Goal: Find specific fact: Find specific fact

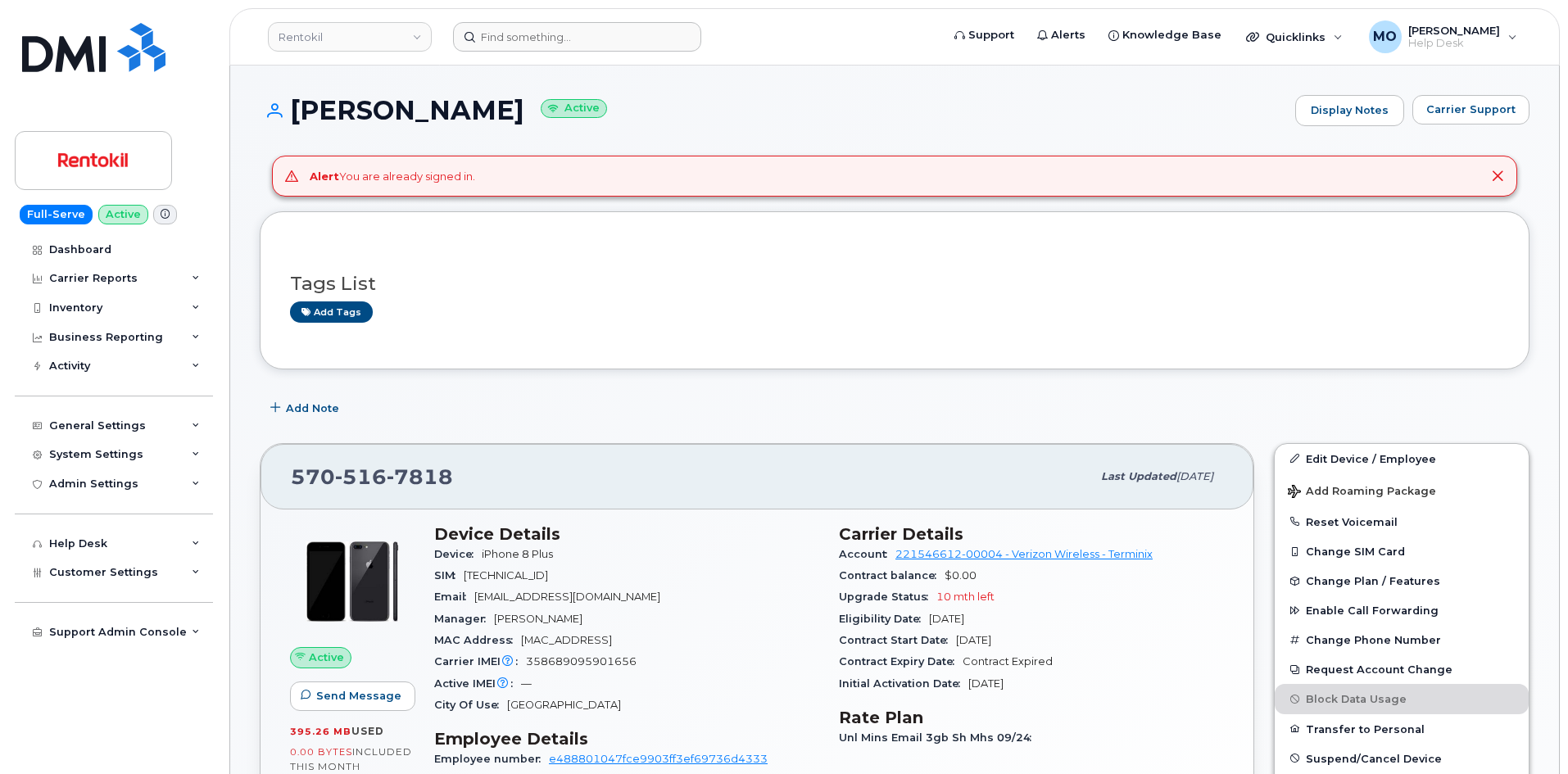
scroll to position [327, 0]
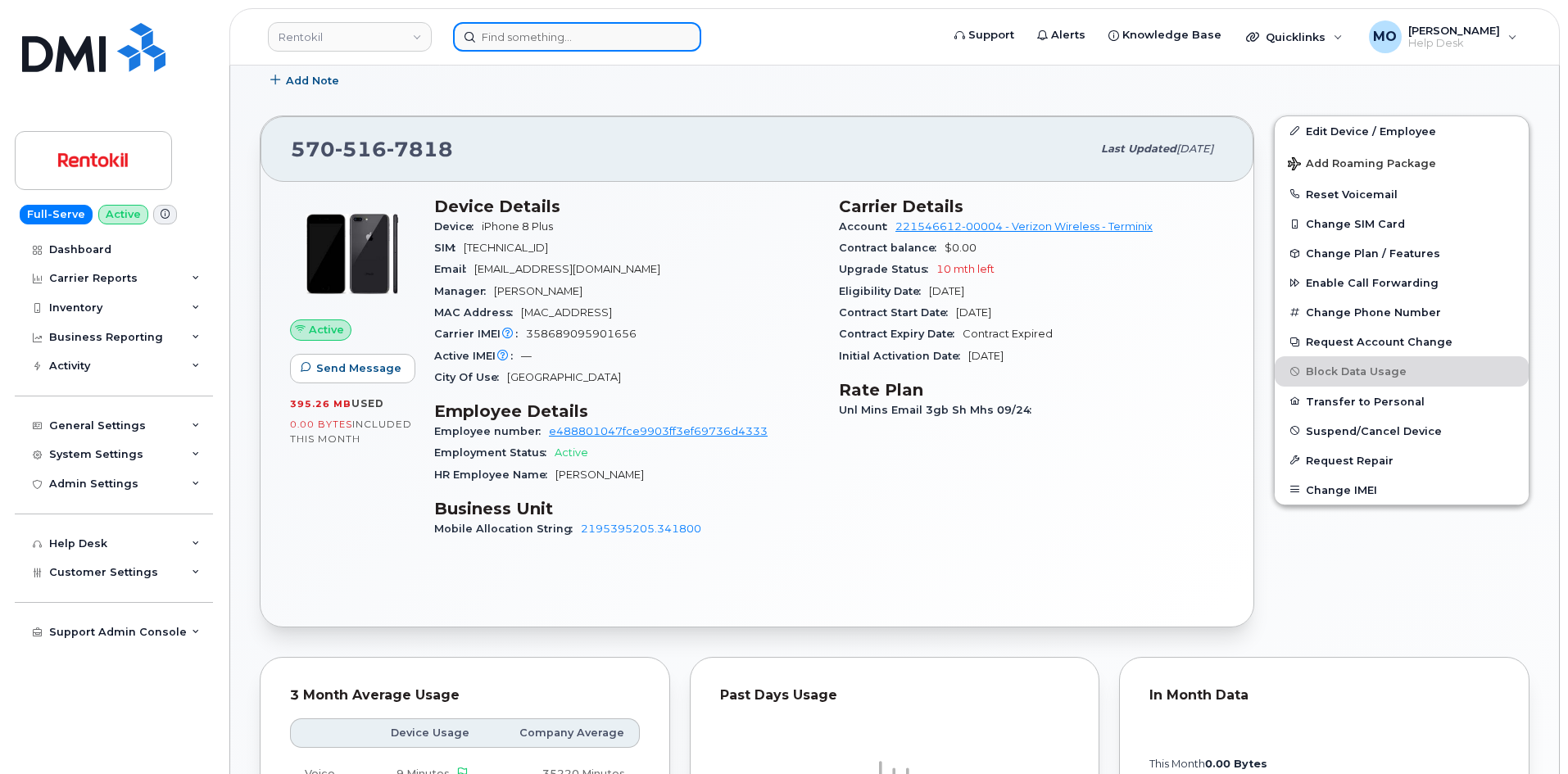
click at [484, 46] on input at bounding box center [576, 37] width 248 height 30
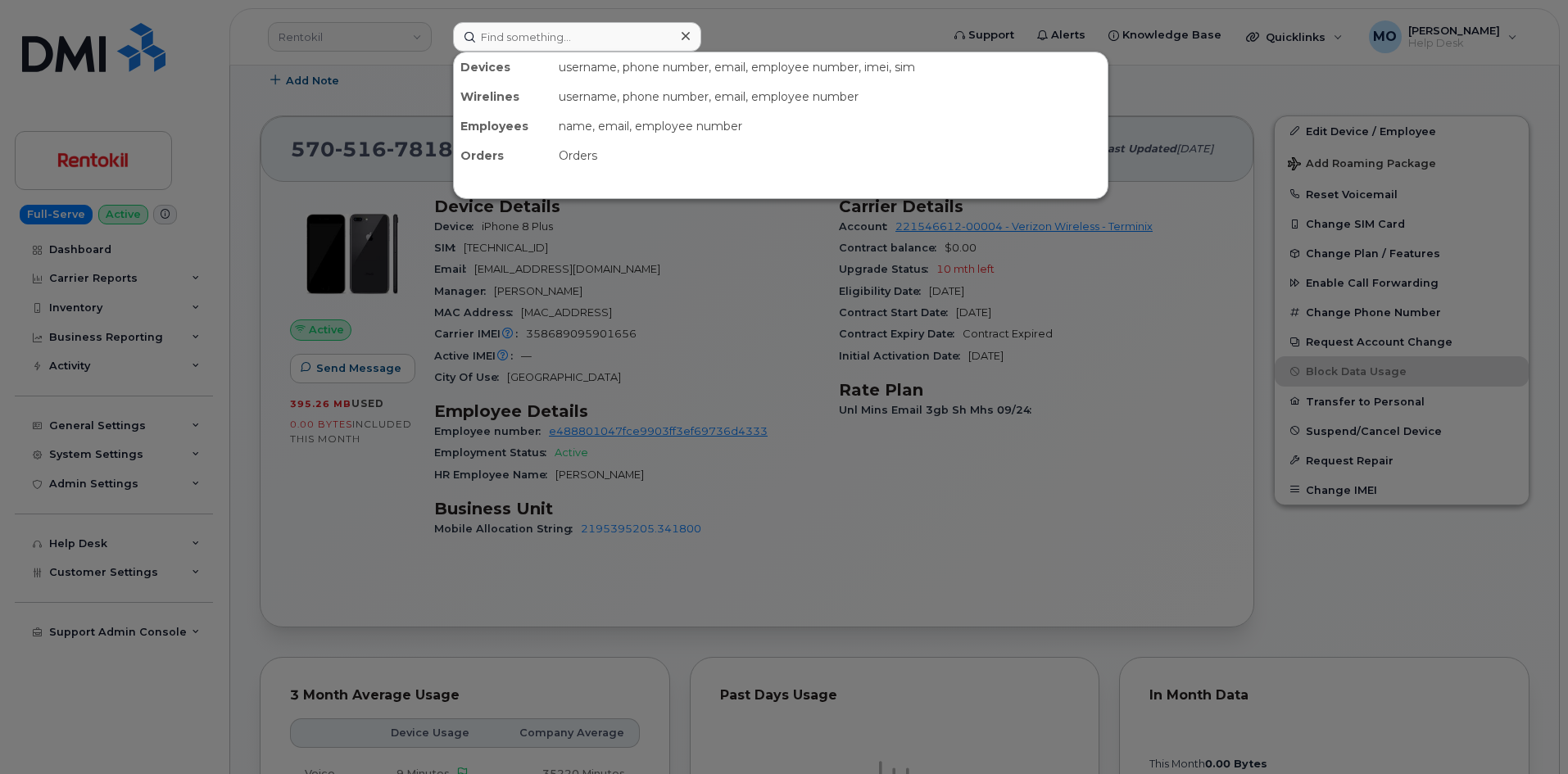
click at [375, 42] on div at bounding box center [784, 387] width 1568 height 774
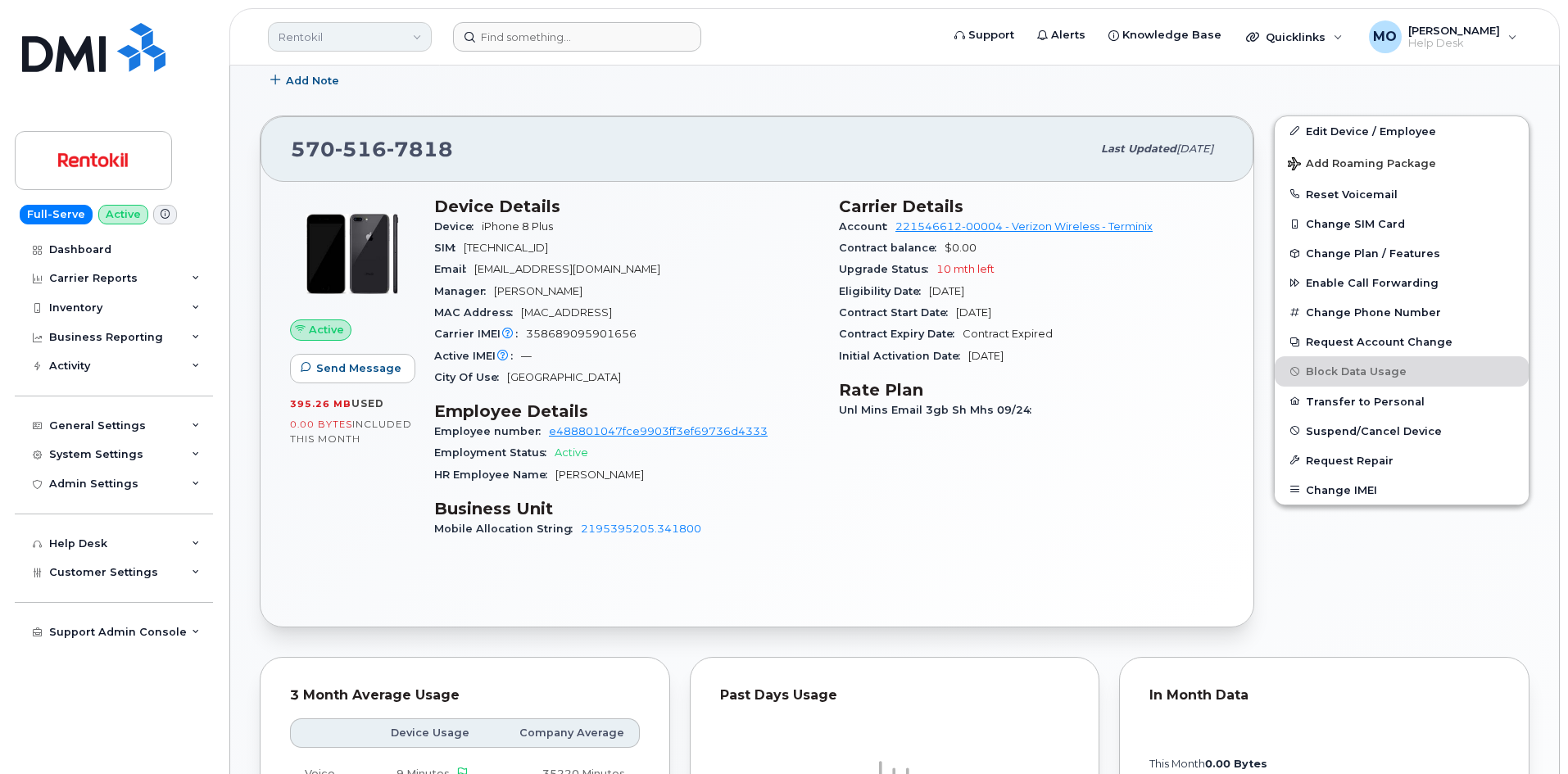
click at [375, 41] on link "Rentokil" at bounding box center [350, 37] width 164 height 30
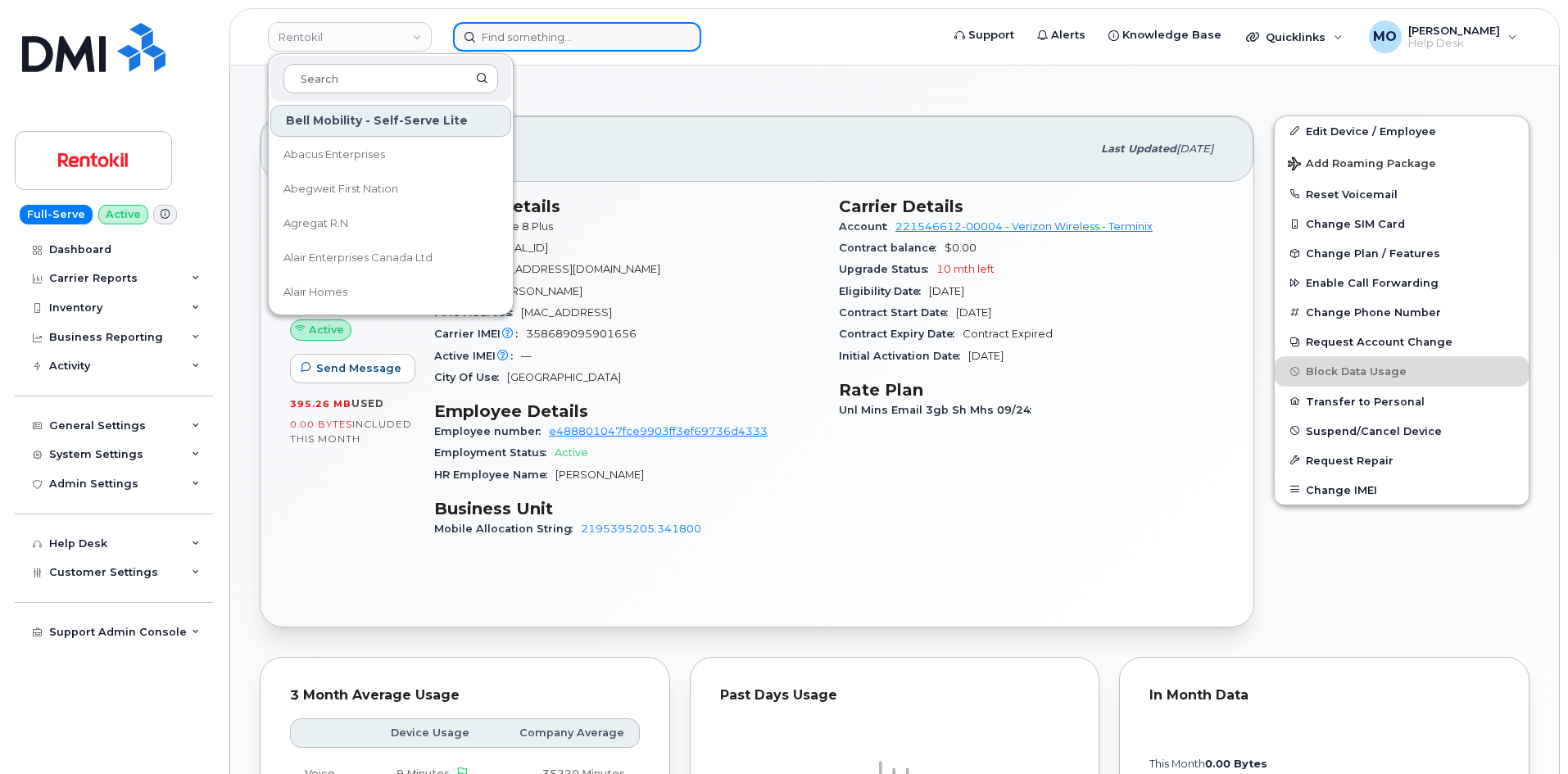
click at [488, 44] on input at bounding box center [576, 37] width 248 height 30
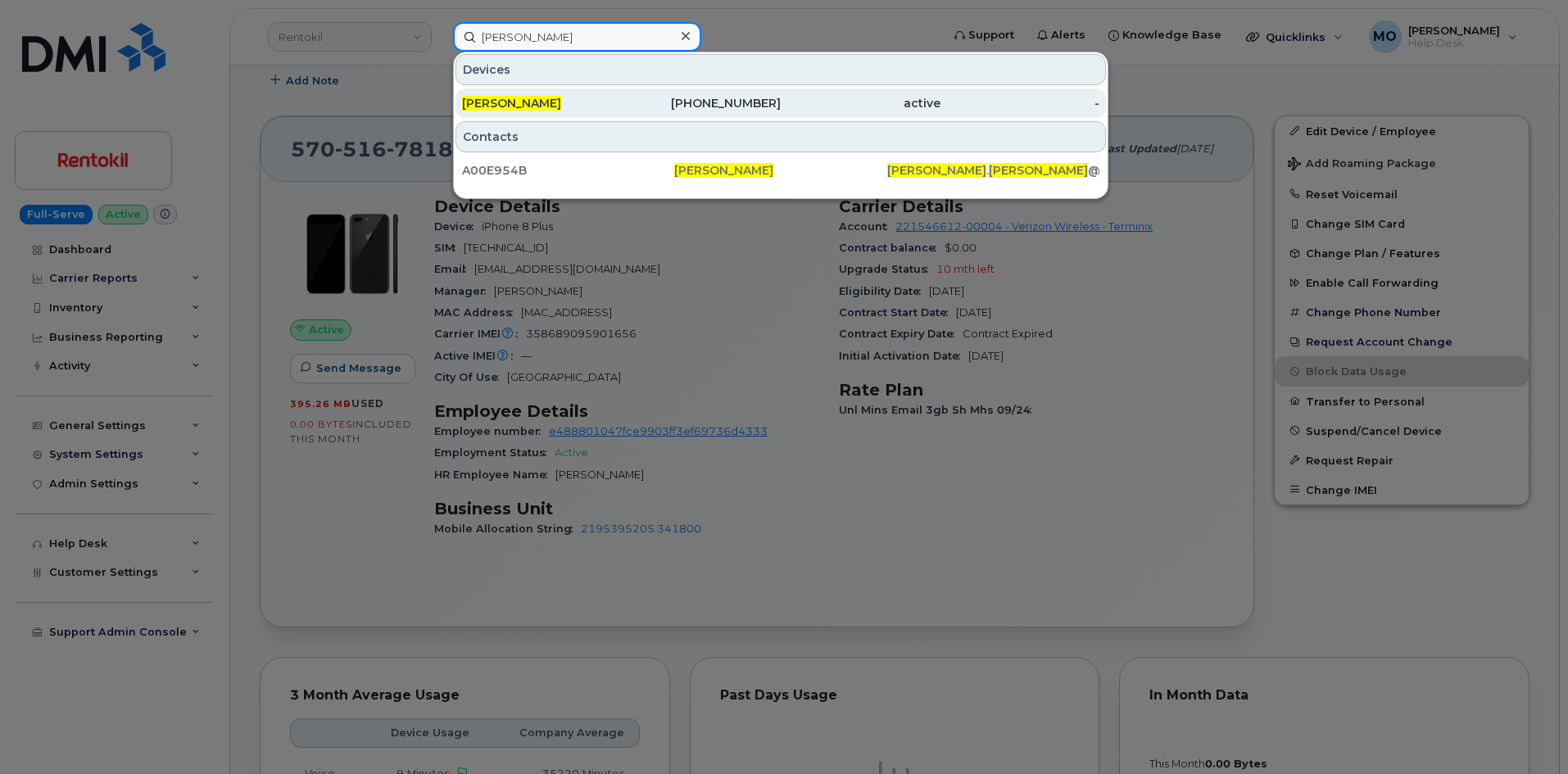
type input "tina emerson"
click at [718, 102] on div "901-359-9408" at bounding box center [702, 103] width 159 height 17
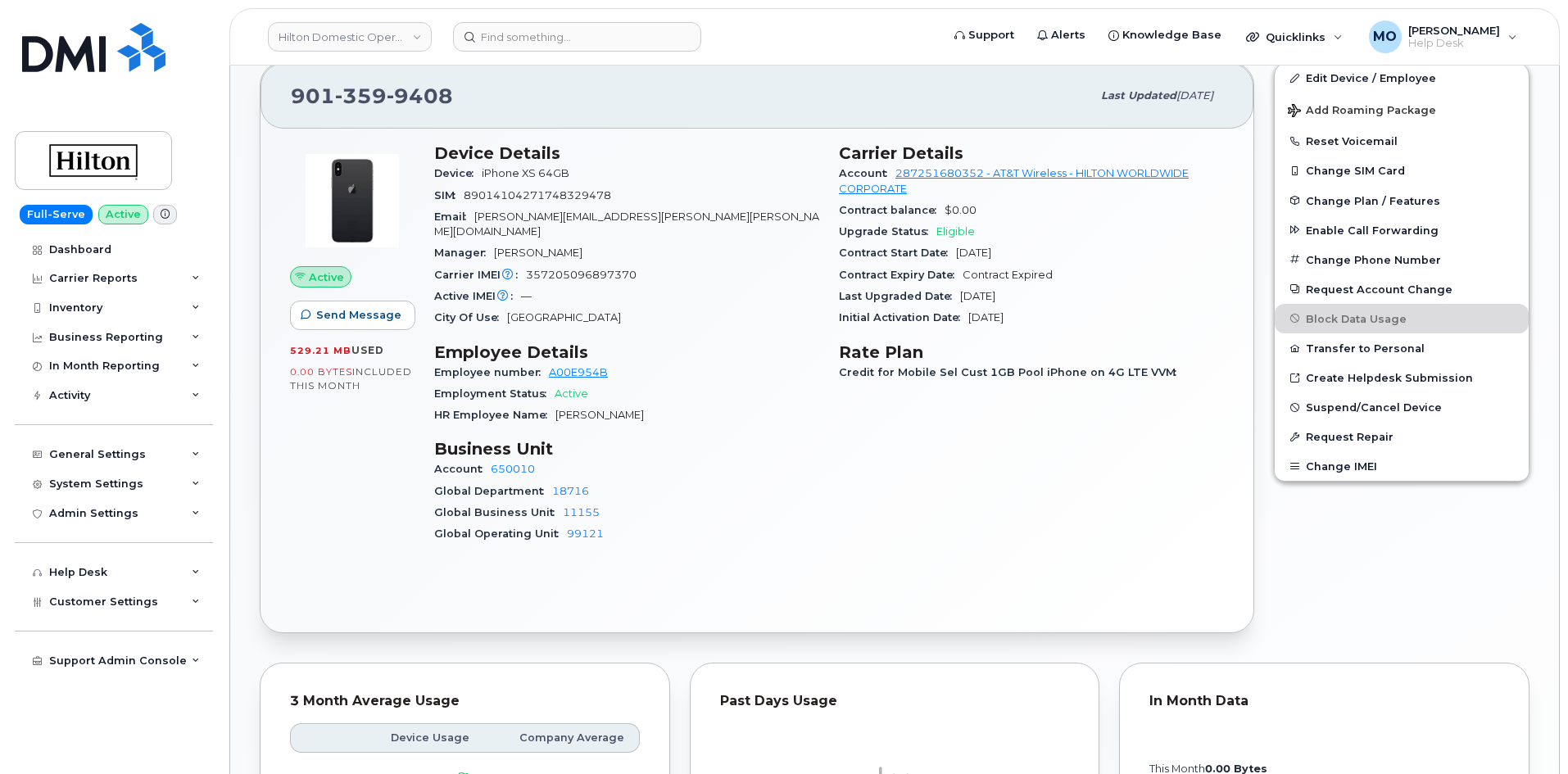
scroll to position [327, 0]
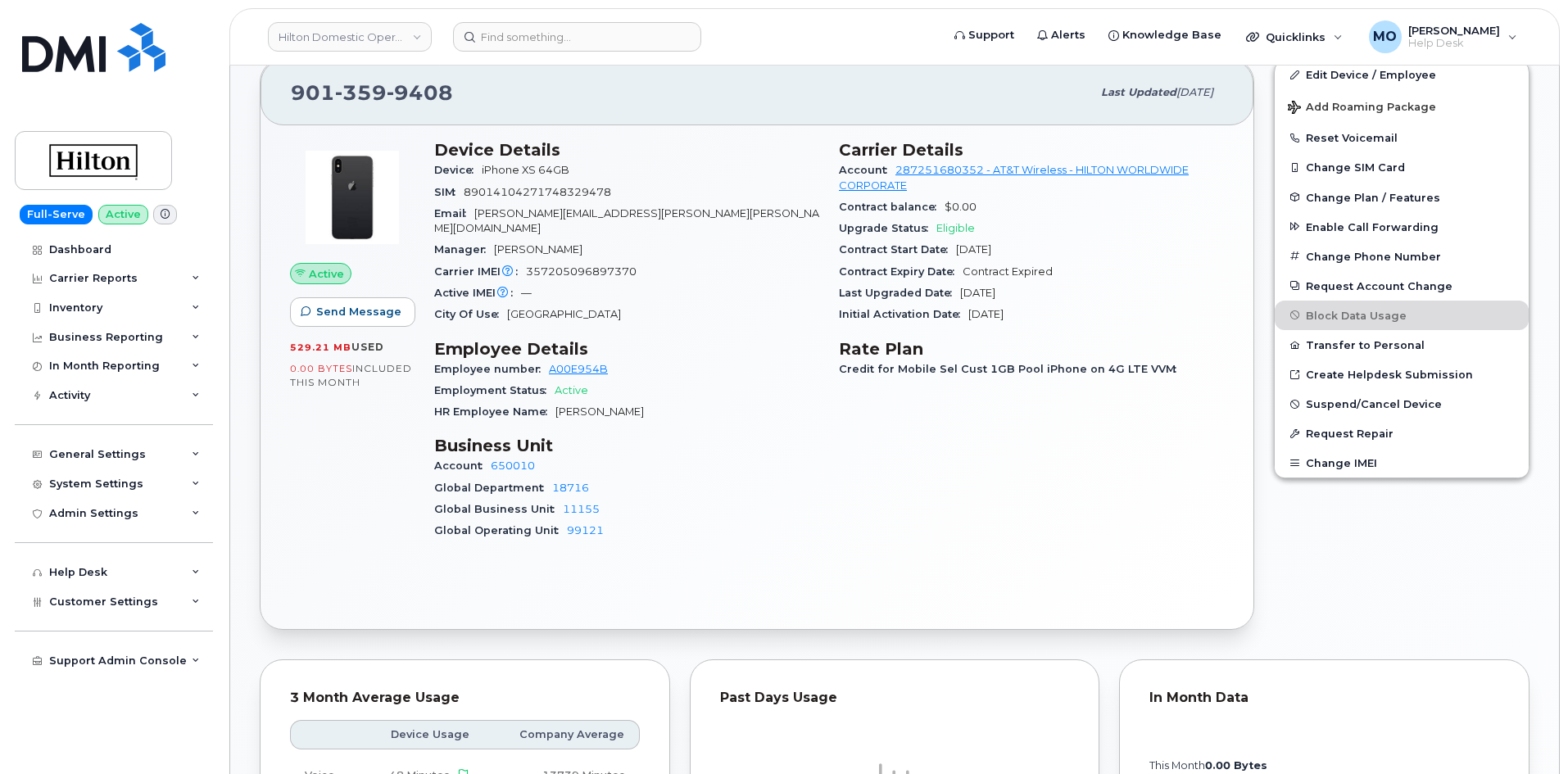
click at [312, 514] on div "Active Send Message 529.21 MB  used 0.00 Bytes  included this month" at bounding box center [352, 348] width 145 height 434
click at [620, 455] on div "Account 650010" at bounding box center [627, 466] width 385 height 21
click at [636, 499] on div "Global Business Unit 11155" at bounding box center [627, 510] width 385 height 21
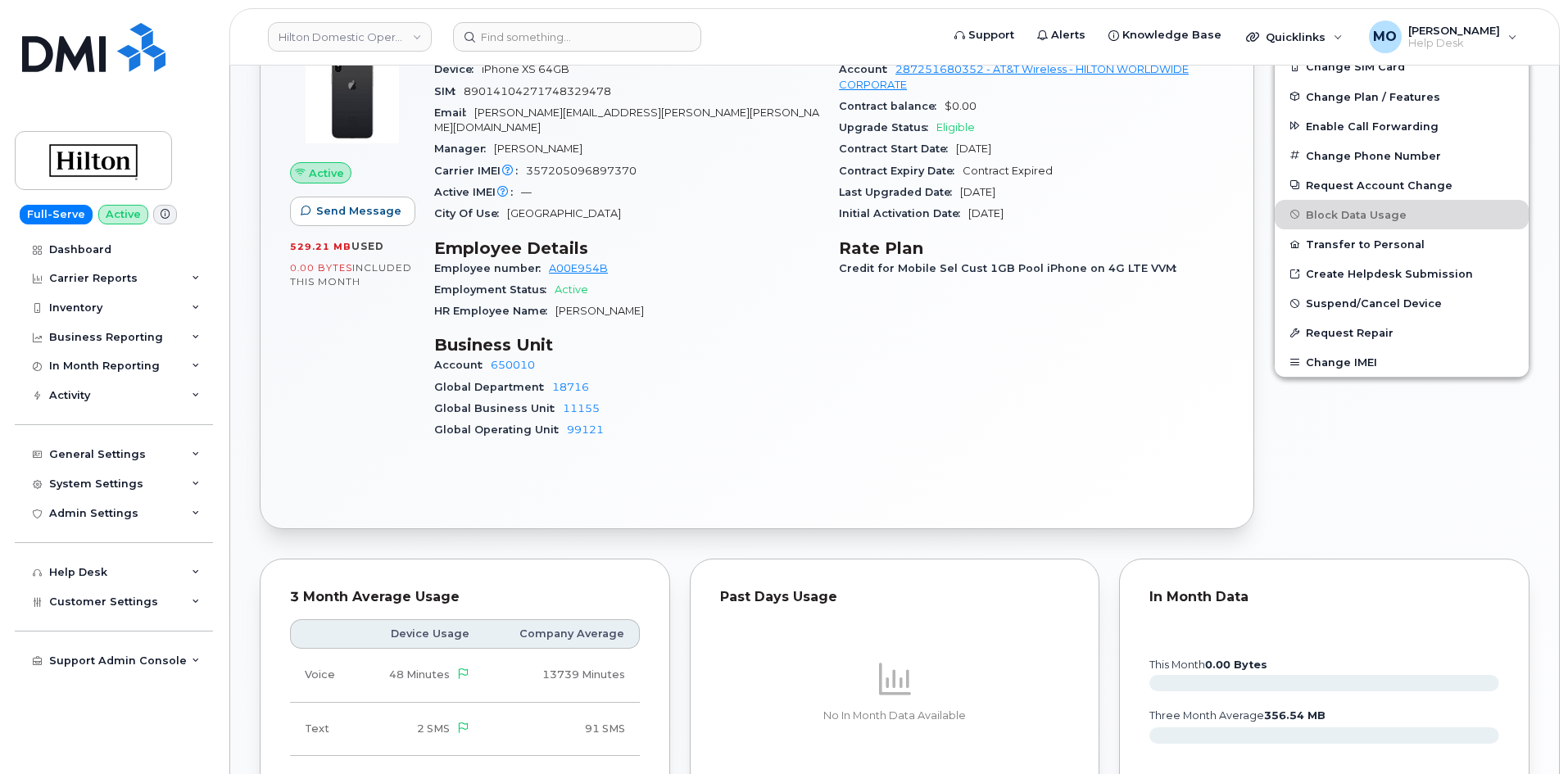
scroll to position [410, 0]
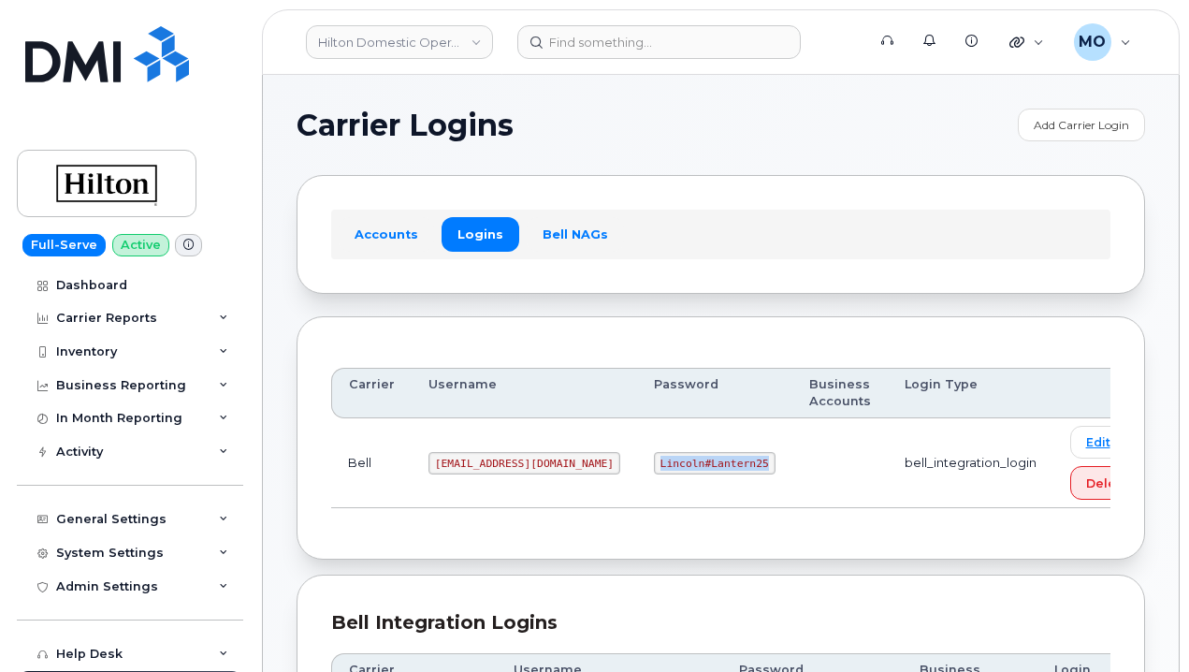
drag, startPoint x: 581, startPoint y: 451, endPoint x: 747, endPoint y: 431, distance: 167.7
click at [747, 431] on tr "Bell ms-hilton@dminc.com Lincoln#Lantern25 bell_integration_login Edit Delete" at bounding box center [746, 463] width 831 height 90
copy code "Lincoln#Lantern25"
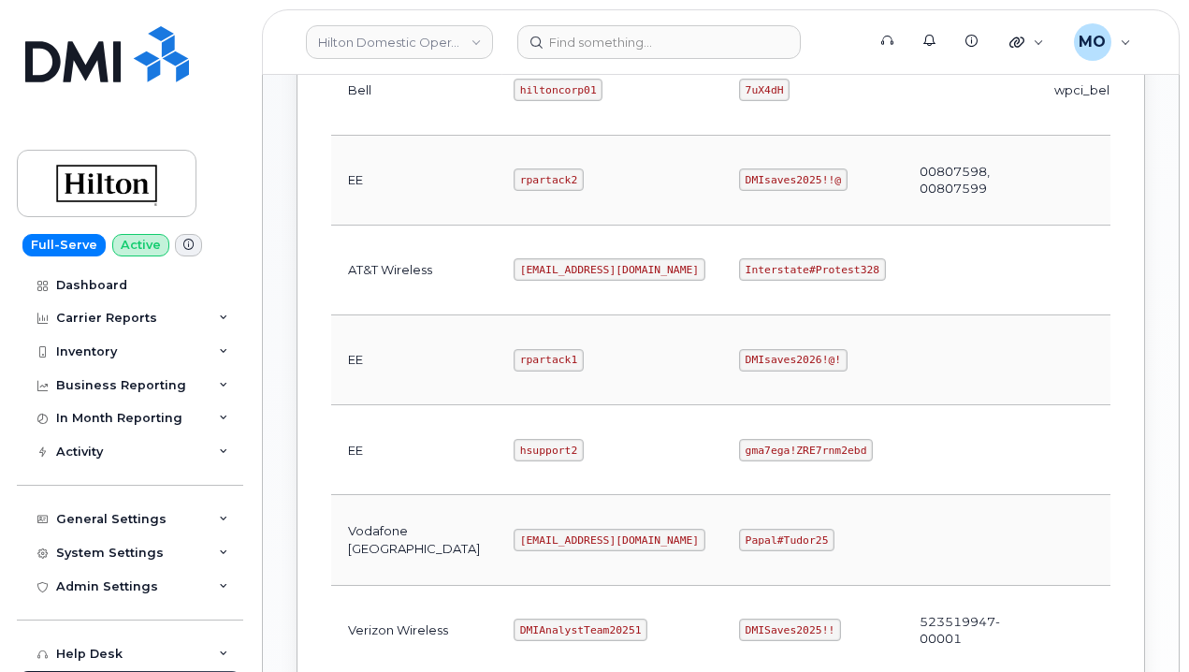
scroll to position [748, 0]
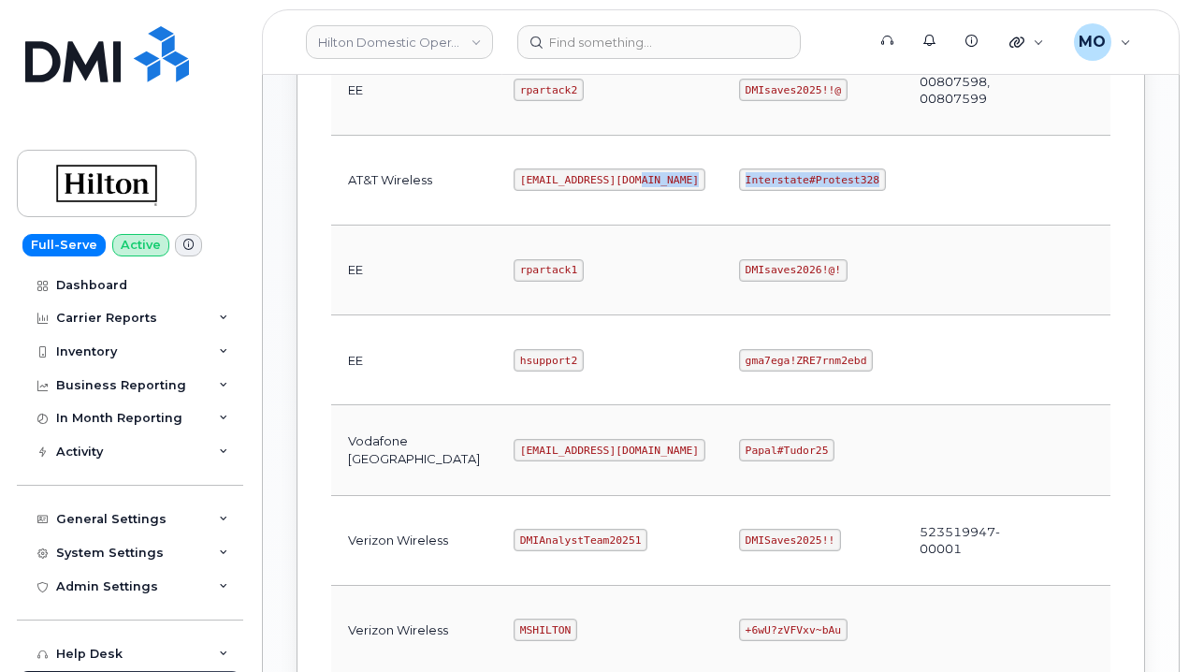
drag, startPoint x: 631, startPoint y: 181, endPoint x: 885, endPoint y: 168, distance: 253.8
click at [885, 168] on tr "AT&T Wireless ms-hilton@dminc.com Interstate#Protest328 Edit Delete" at bounding box center [784, 181] width 906 height 90
copy tr "Interstate#Protest328"
